Goal: Task Accomplishment & Management: Complete application form

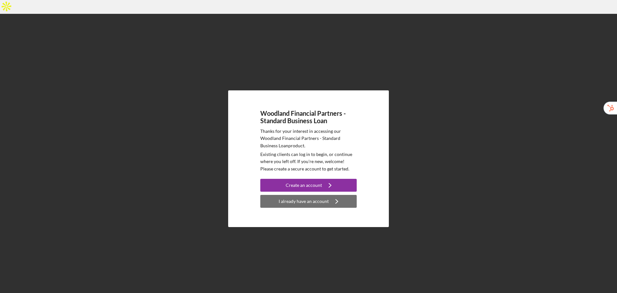
click at [307, 195] on div "I already have an account" at bounding box center [304, 201] width 50 height 13
